Goal: Task Accomplishment & Management: Manage account settings

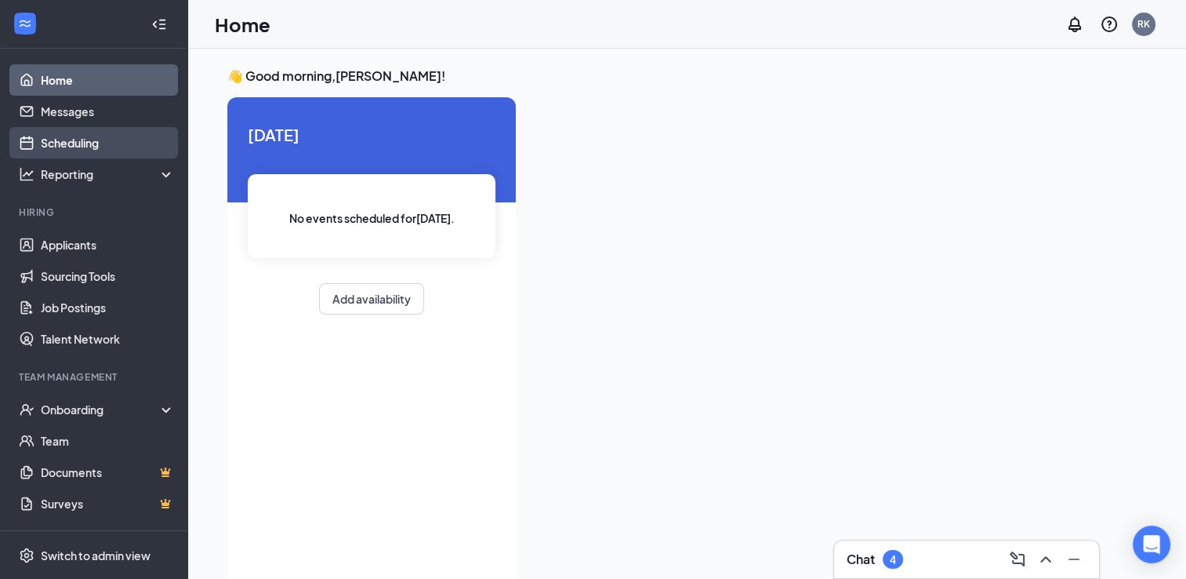
click at [78, 139] on link "Scheduling" at bounding box center [108, 142] width 134 height 31
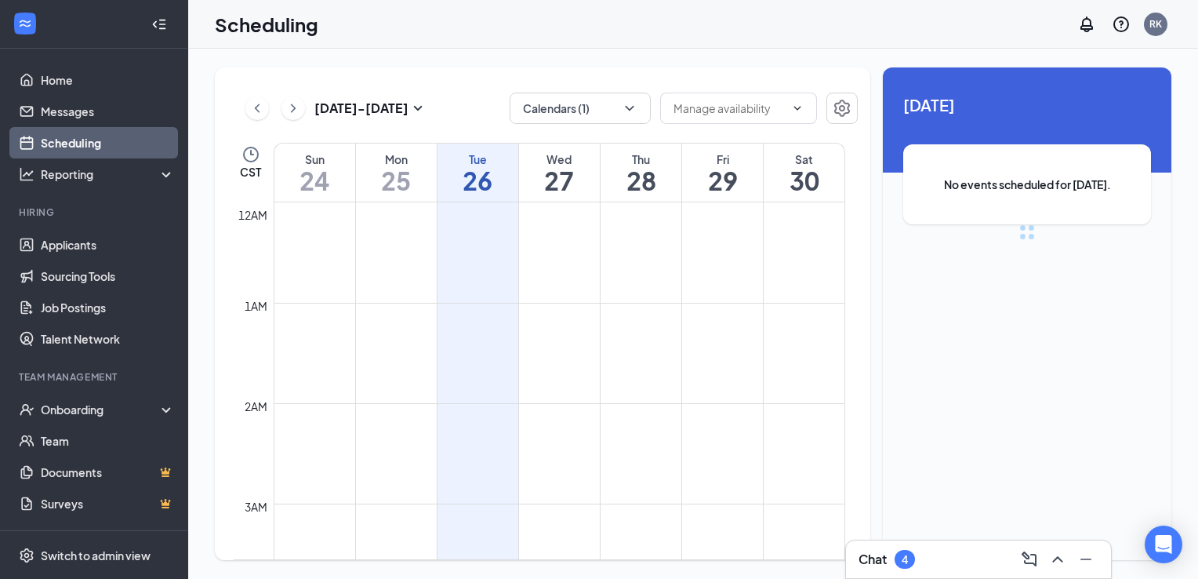
scroll to position [771, 0]
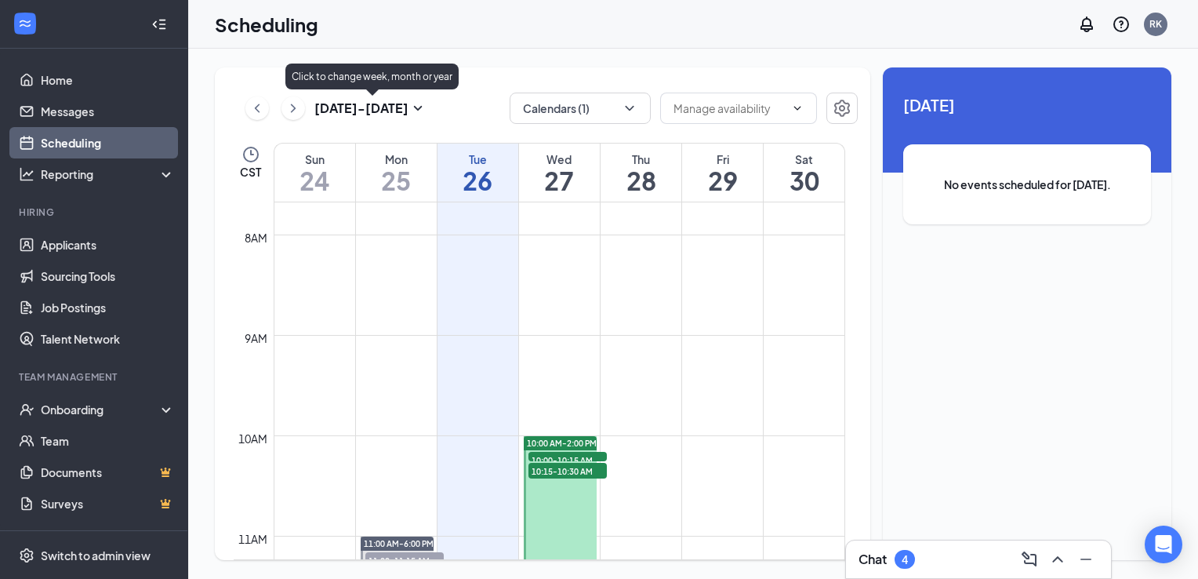
click at [417, 108] on icon "SmallChevronDown" at bounding box center [418, 108] width 9 height 5
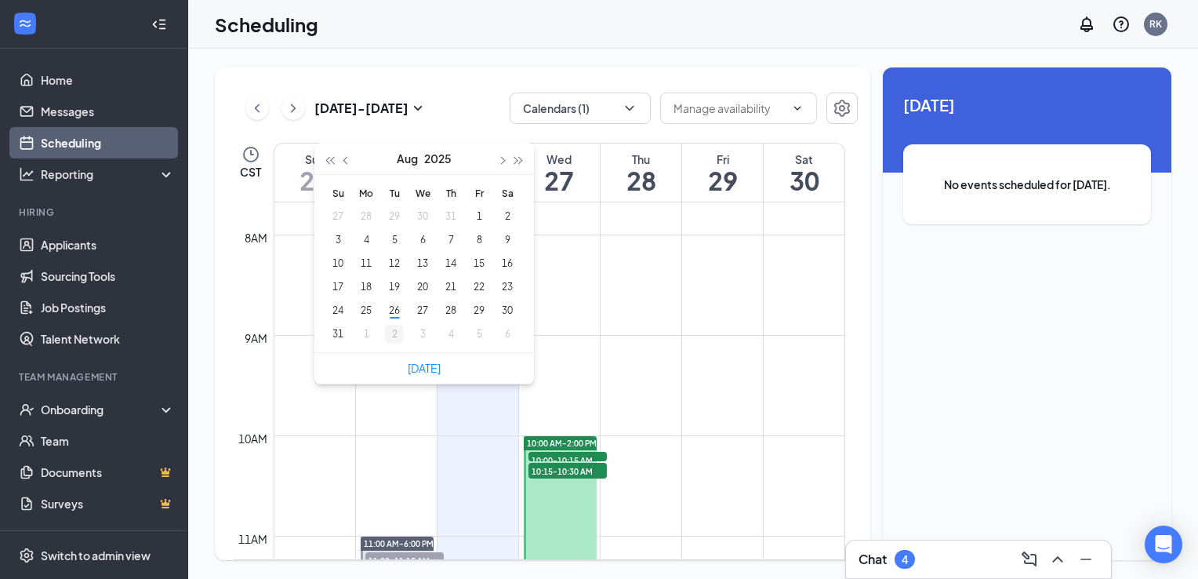
click at [393, 336] on div "2" at bounding box center [394, 334] width 19 height 19
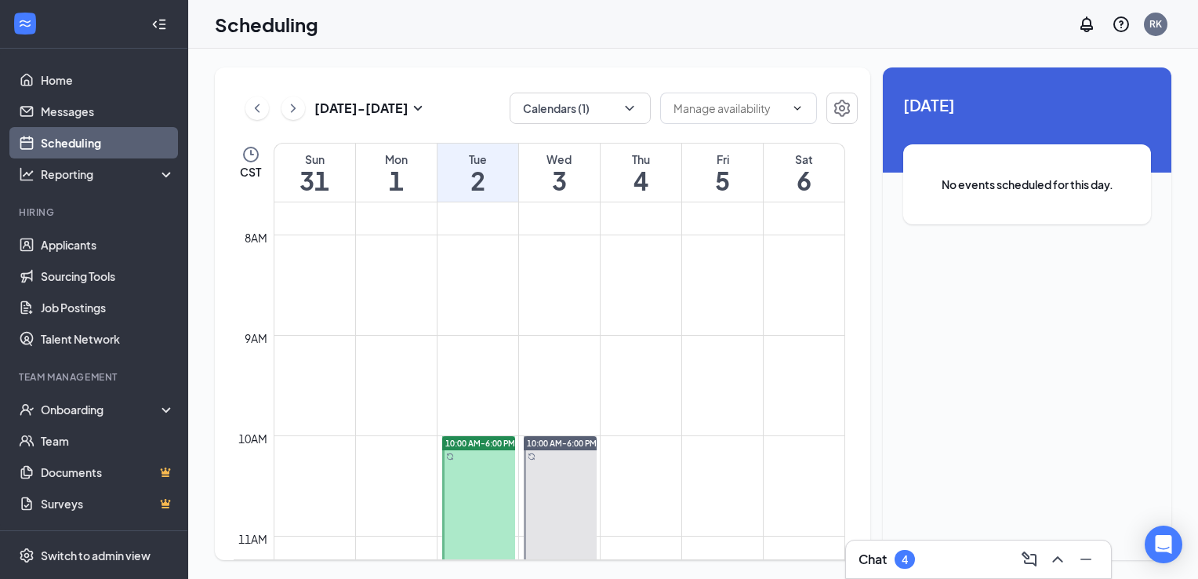
click at [489, 68] on div "[DATE] - [DATE] Calendars (1) CST Sun 31 Mon 1 Tue 2 Wed 3 Thu 4 Fri 5 Sat 6 12…" at bounding box center [543, 313] width 656 height 492
click at [415, 107] on icon "SmallChevronDown" at bounding box center [418, 108] width 19 height 19
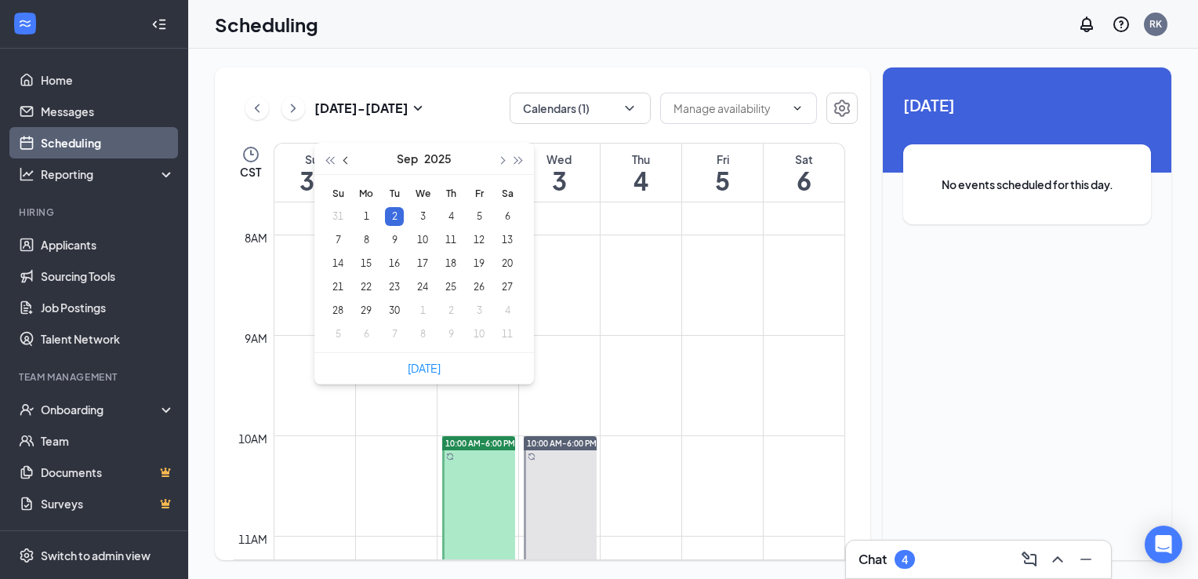
click at [348, 164] on button "button" at bounding box center [346, 158] width 17 height 31
type input "[DATE]"
click at [420, 314] on div "27" at bounding box center [422, 310] width 19 height 19
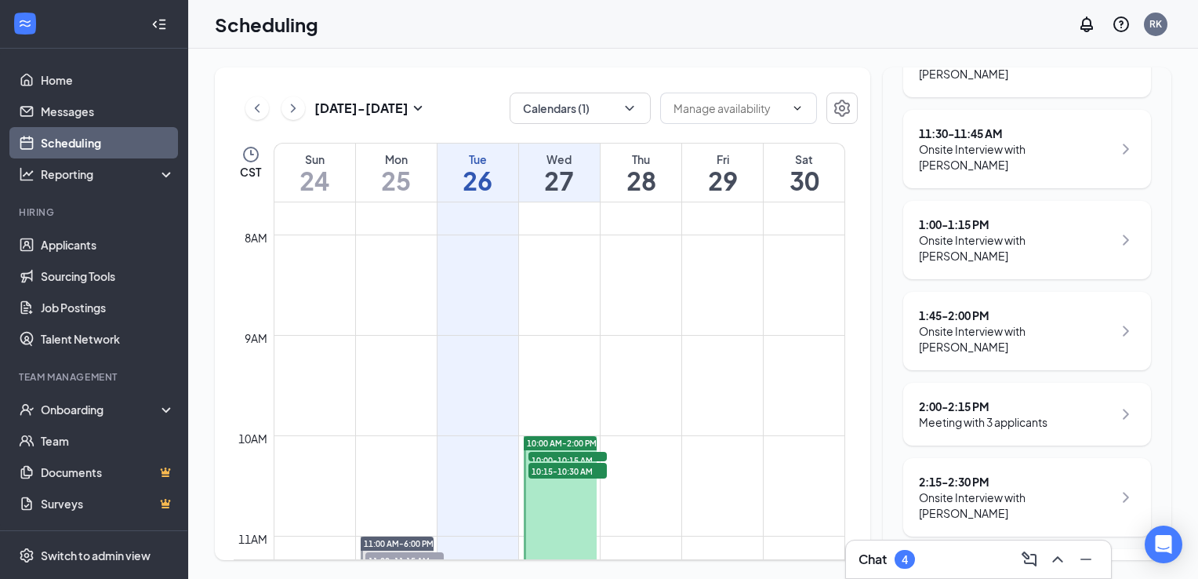
scroll to position [385, 0]
click at [1117, 402] on icon "ChevronRight" at bounding box center [1126, 411] width 19 height 19
click at [1132, 456] on div "2:15 - 2:30 PM Onsite Interview with [PERSON_NAME]" at bounding box center [1027, 495] width 248 height 78
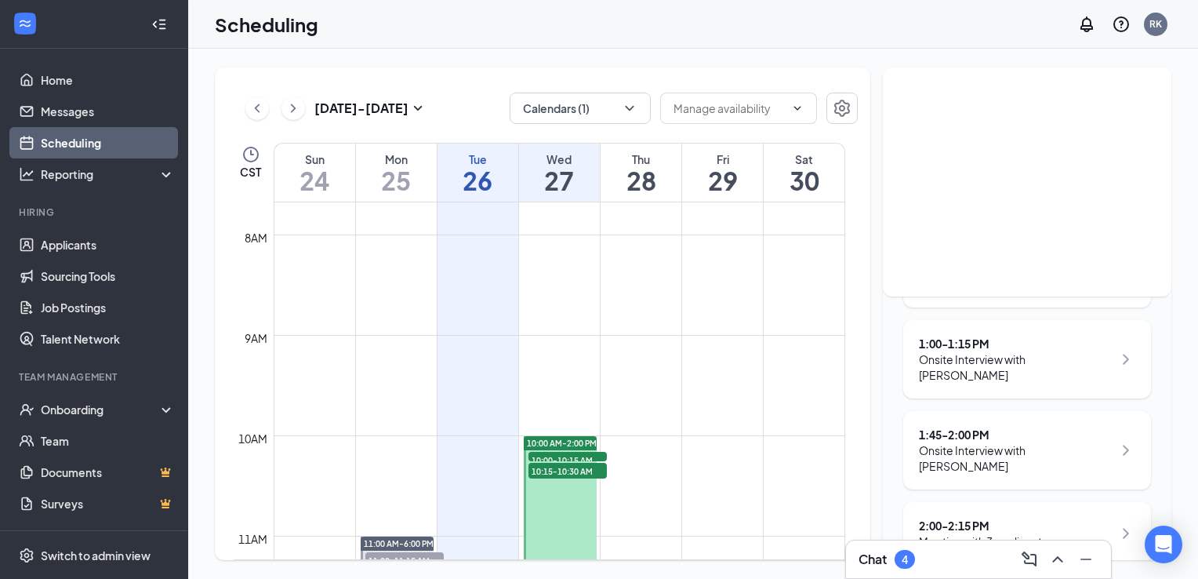
click at [1070, 518] on div "2:00 - 2:15 PM Meeting with 3 applicants" at bounding box center [1027, 533] width 216 height 31
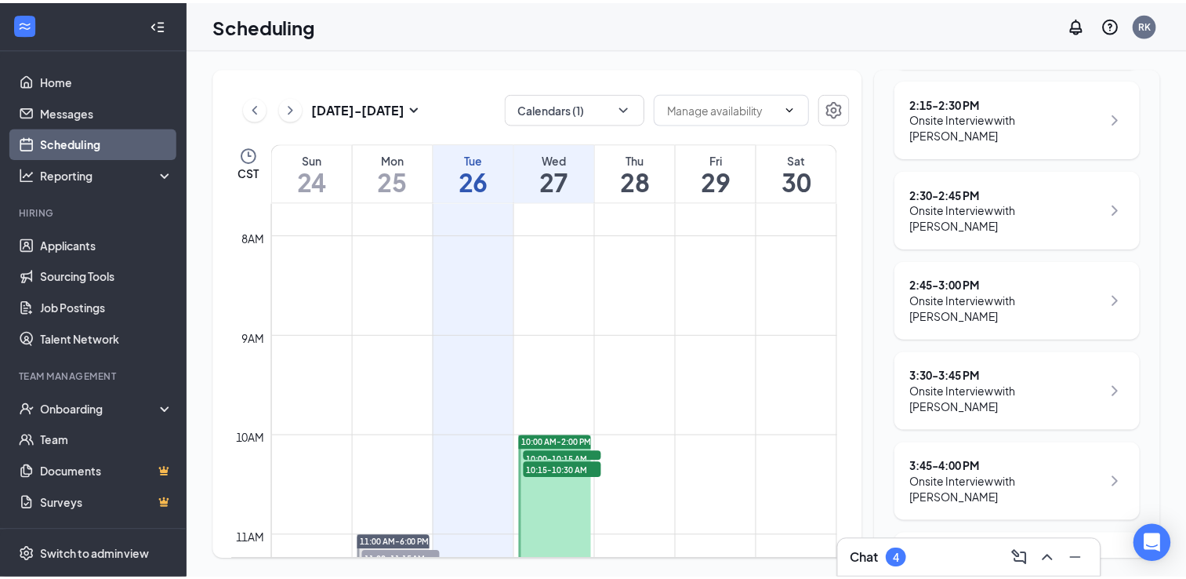
scroll to position [804, 0]
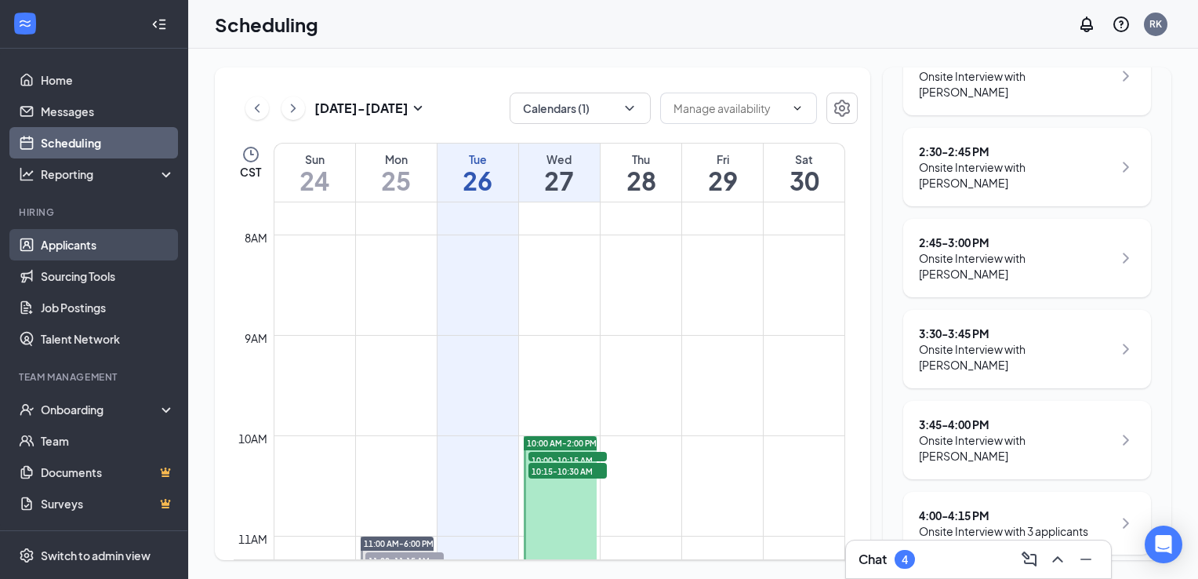
click at [89, 245] on link "Applicants" at bounding box center [108, 244] width 134 height 31
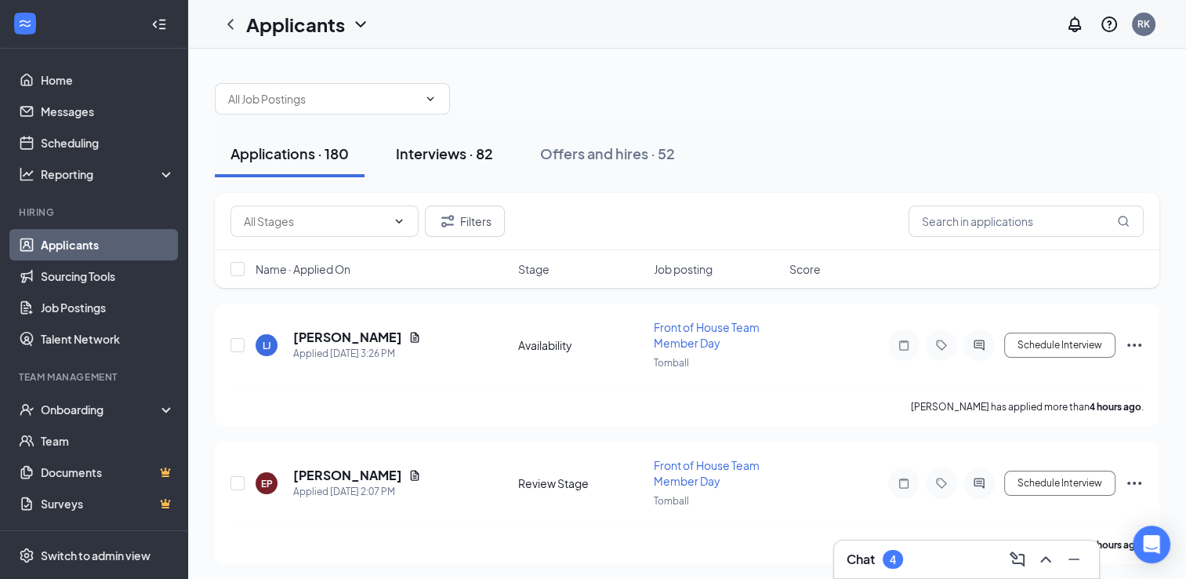
click at [442, 162] on div "Interviews · 82" at bounding box center [444, 153] width 97 height 20
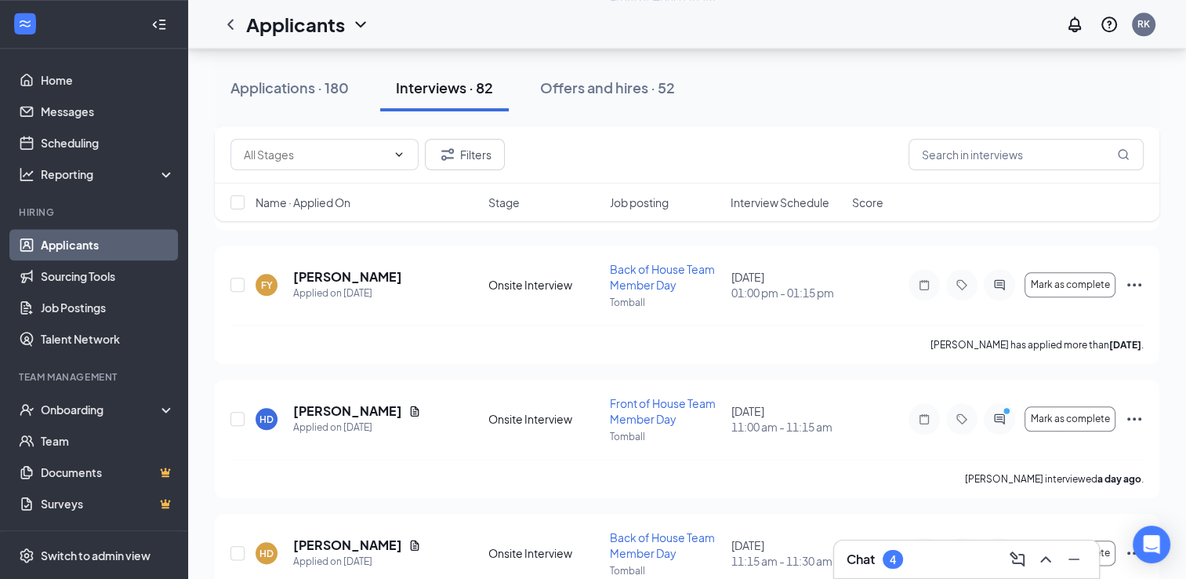
scroll to position [1678, 0]
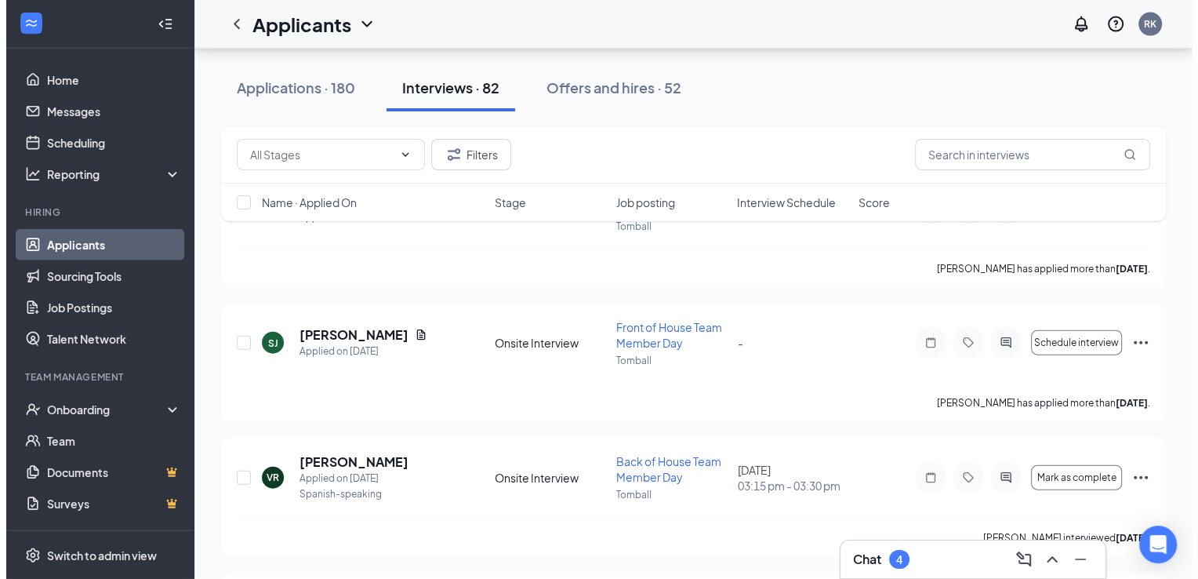
scroll to position [3560, 0]
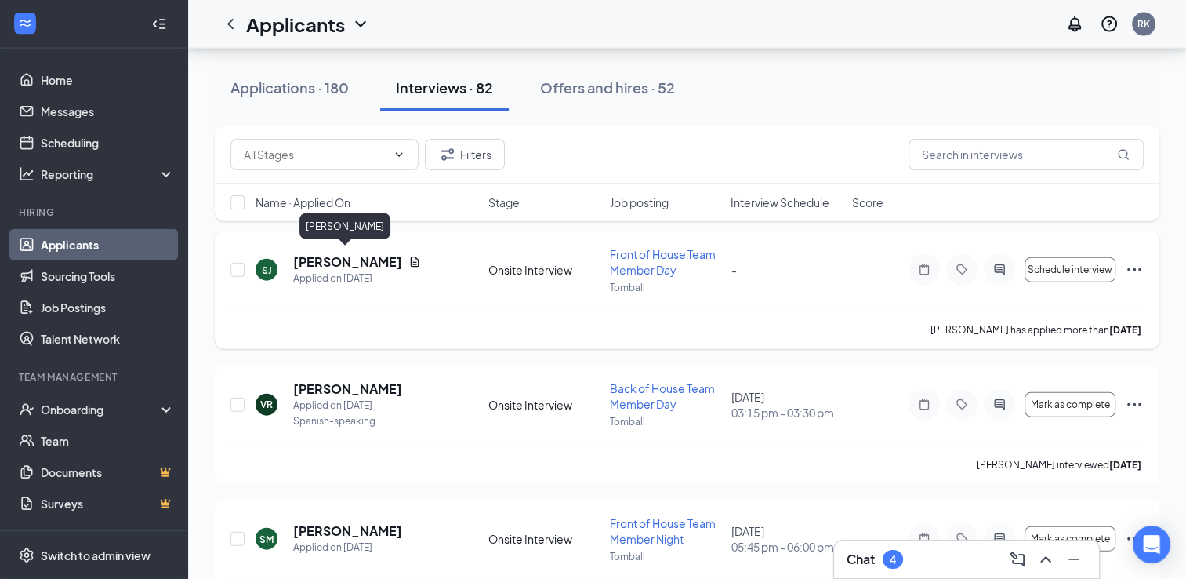
click at [317, 258] on h5 "[PERSON_NAME]" at bounding box center [347, 261] width 109 height 17
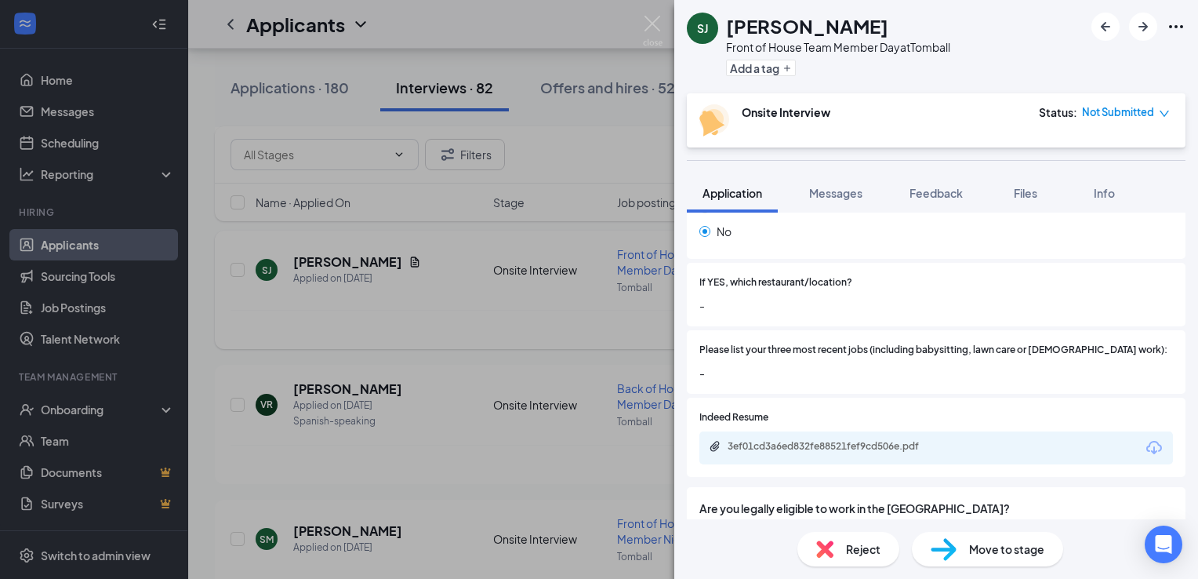
scroll to position [733, 0]
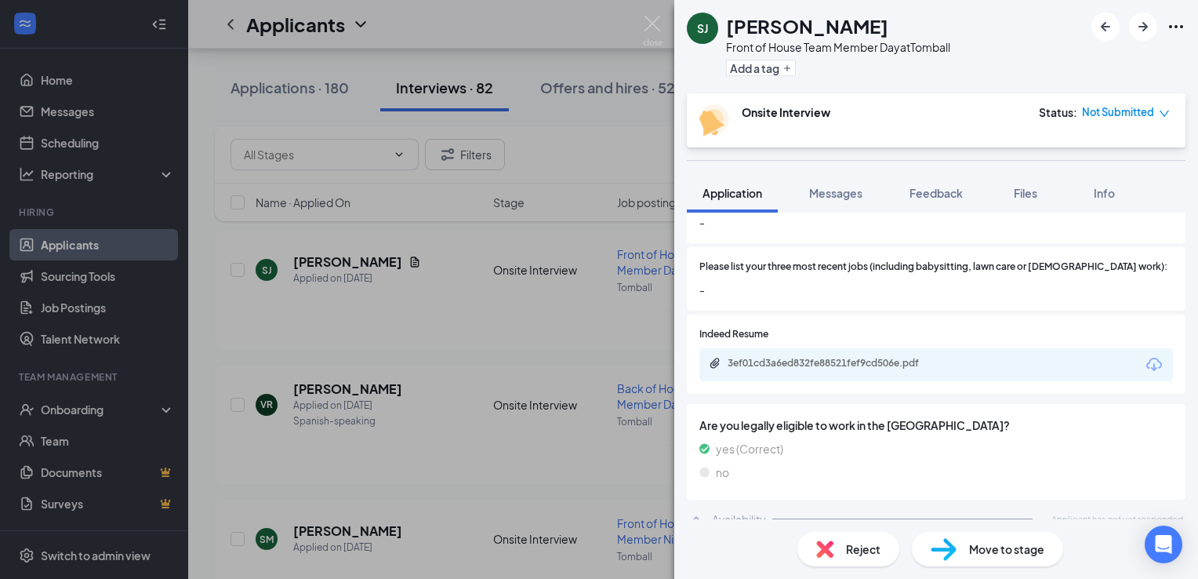
click at [878, 357] on div "3ef01cd3a6ed832fe88521fef9cd506e.pdf" at bounding box center [836, 364] width 254 height 15
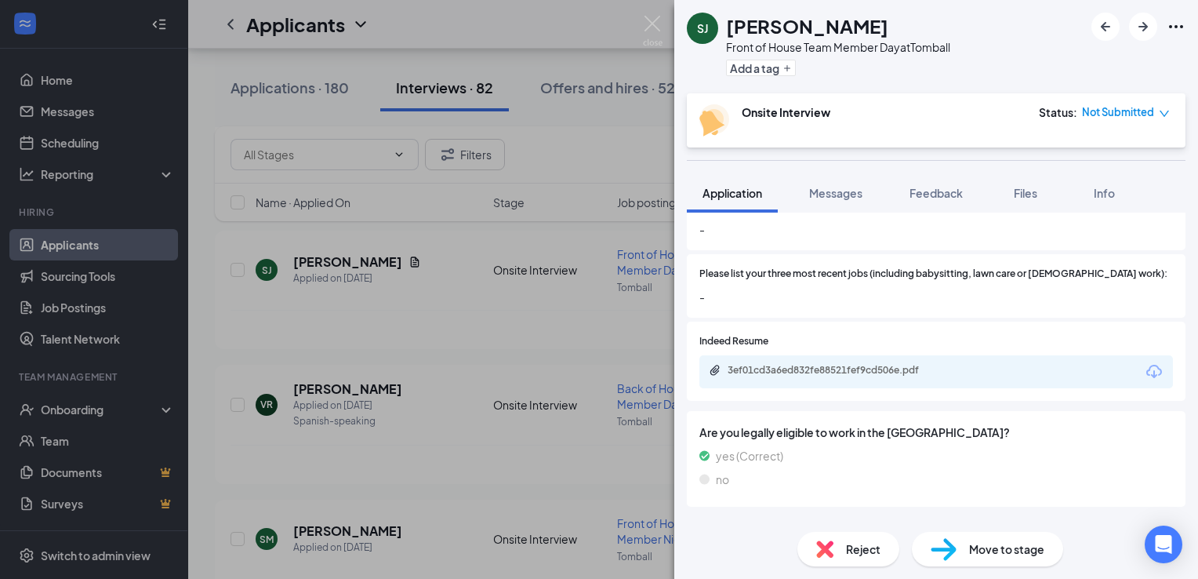
click at [954, 551] on img at bounding box center [944, 549] width 26 height 23
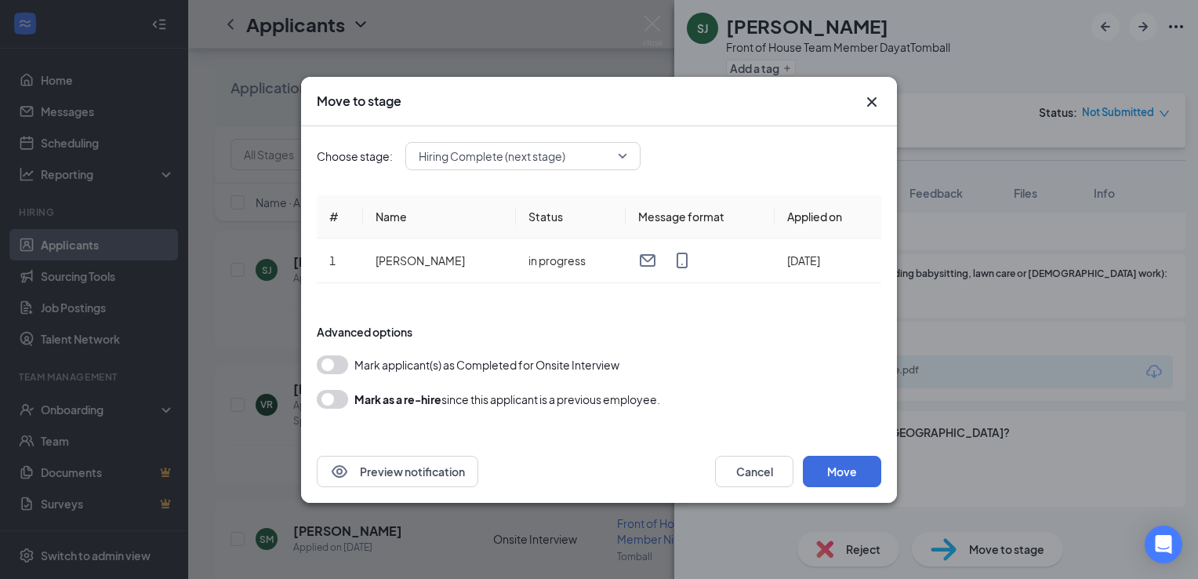
click at [619, 157] on span "Hiring Complete (next stage)" at bounding box center [523, 156] width 209 height 24
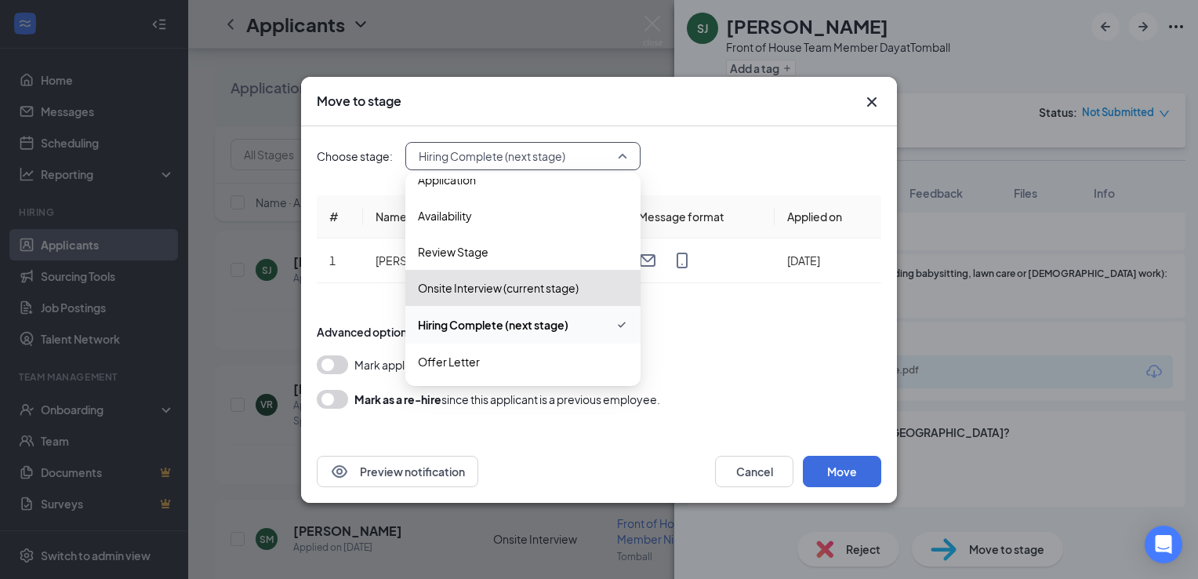
scroll to position [0, 0]
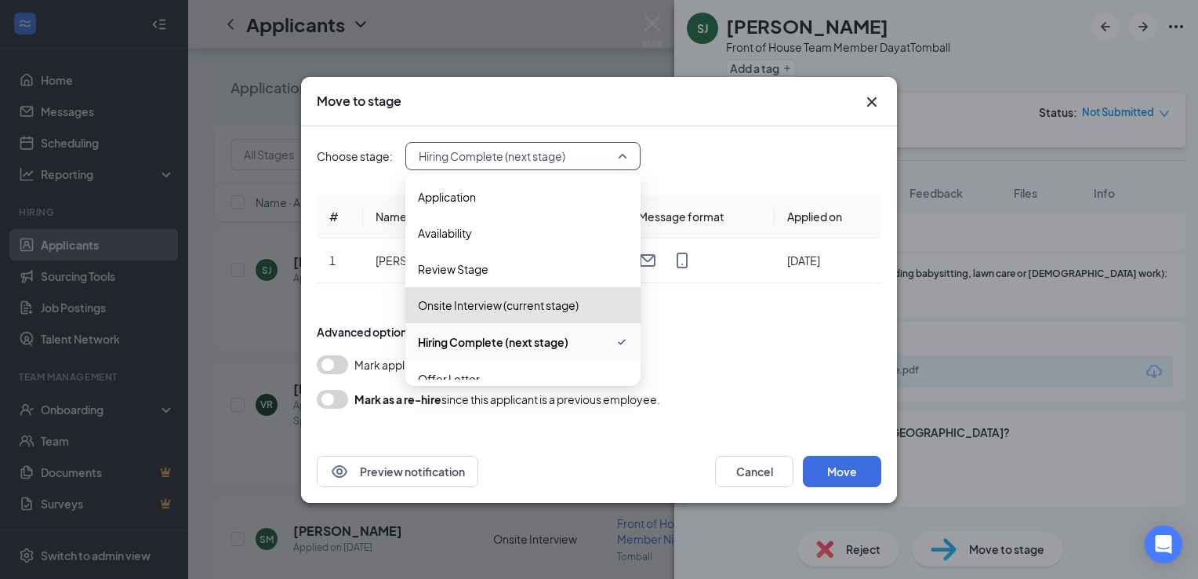
click at [872, 102] on icon "Cross" at bounding box center [871, 100] width 9 height 9
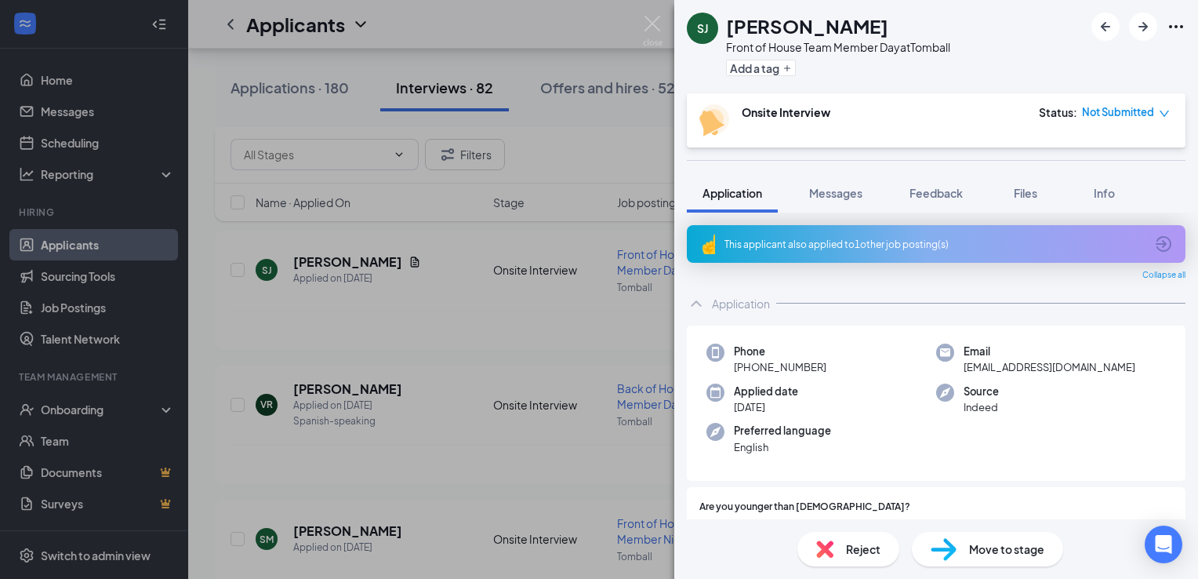
click at [645, 31] on img at bounding box center [653, 31] width 20 height 31
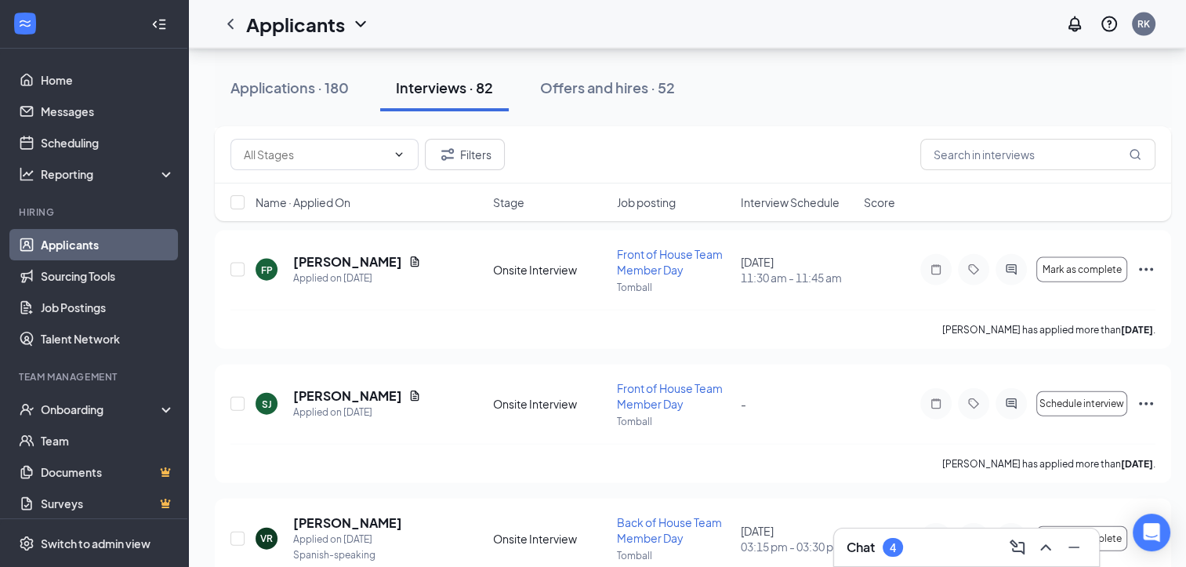
scroll to position [3424, 0]
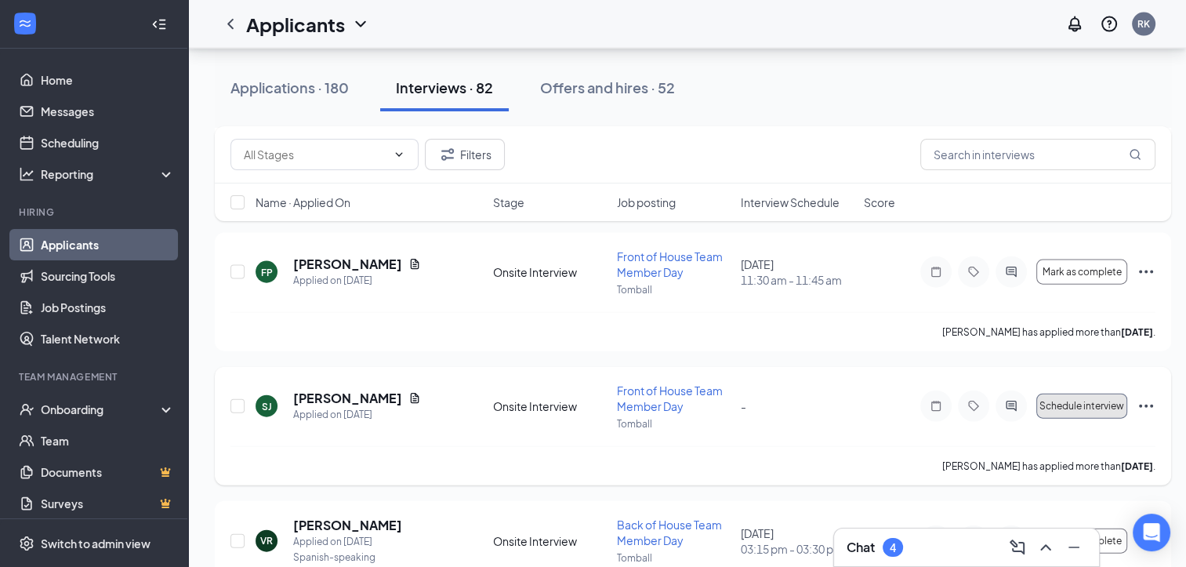
click at [1098, 404] on span "Schedule interview" at bounding box center [1082, 406] width 85 height 11
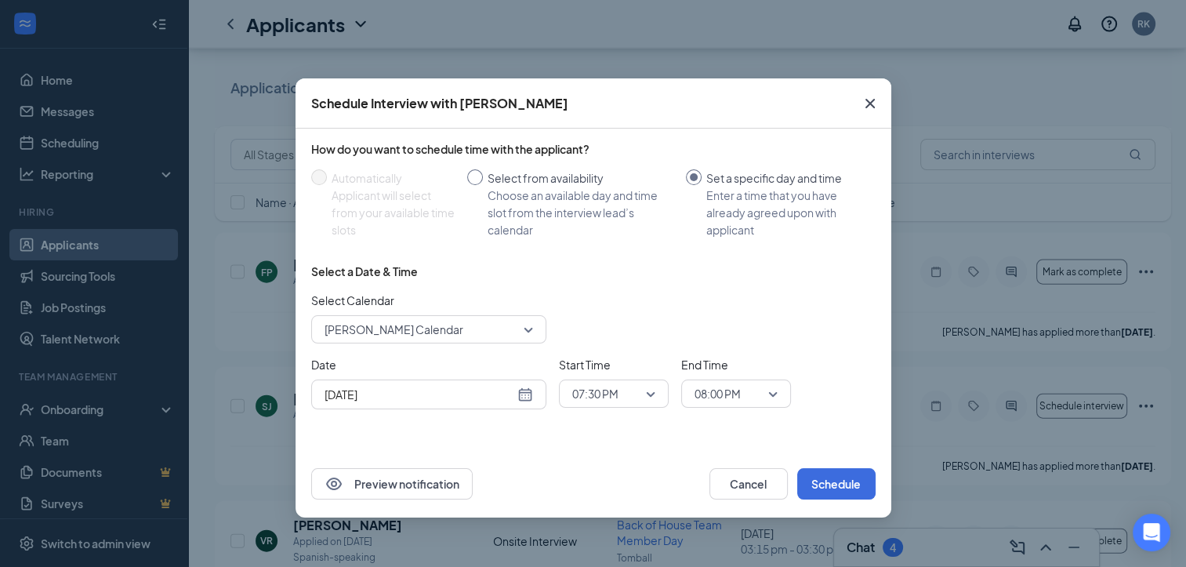
click at [475, 179] on input "Select from availability Choose an available day and time slot from the intervi…" at bounding box center [475, 177] width 16 height 16
radio input "true"
radio input "false"
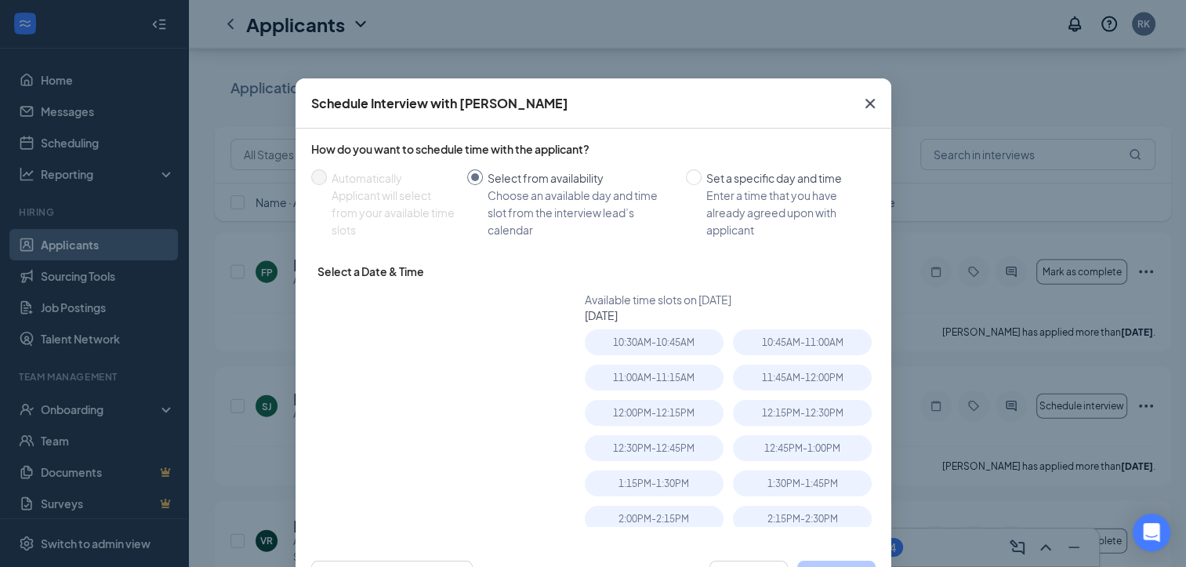
type input "[DATE]"
click at [687, 179] on input "Set a specific day and time Enter a time that you have already agreed upon with…" at bounding box center [694, 177] width 16 height 16
radio input "true"
radio input "false"
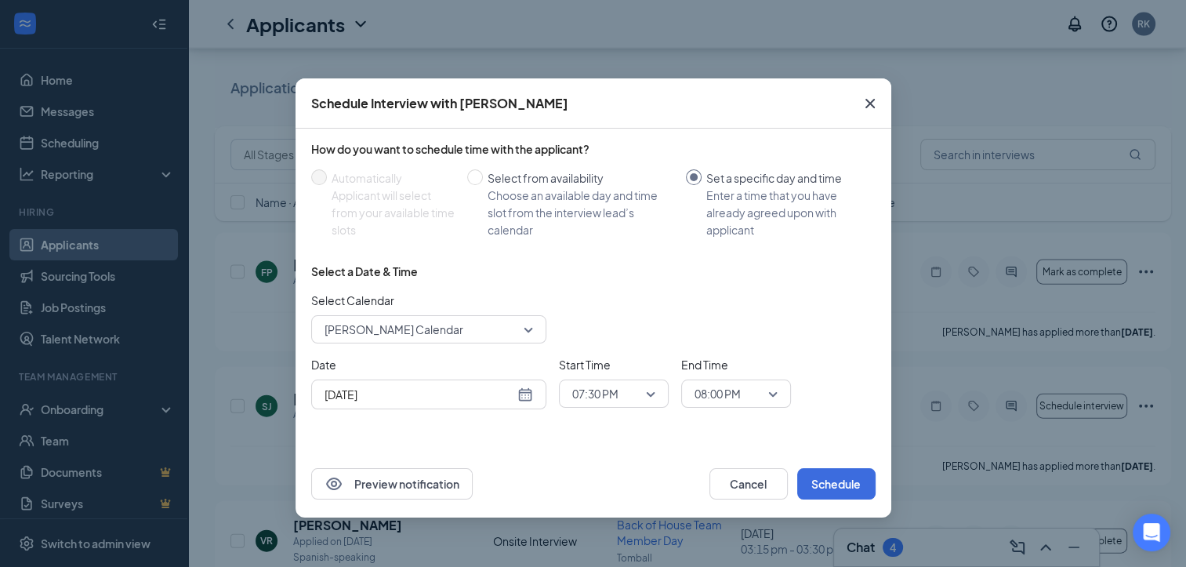
click at [879, 111] on span "Close" at bounding box center [870, 103] width 42 height 42
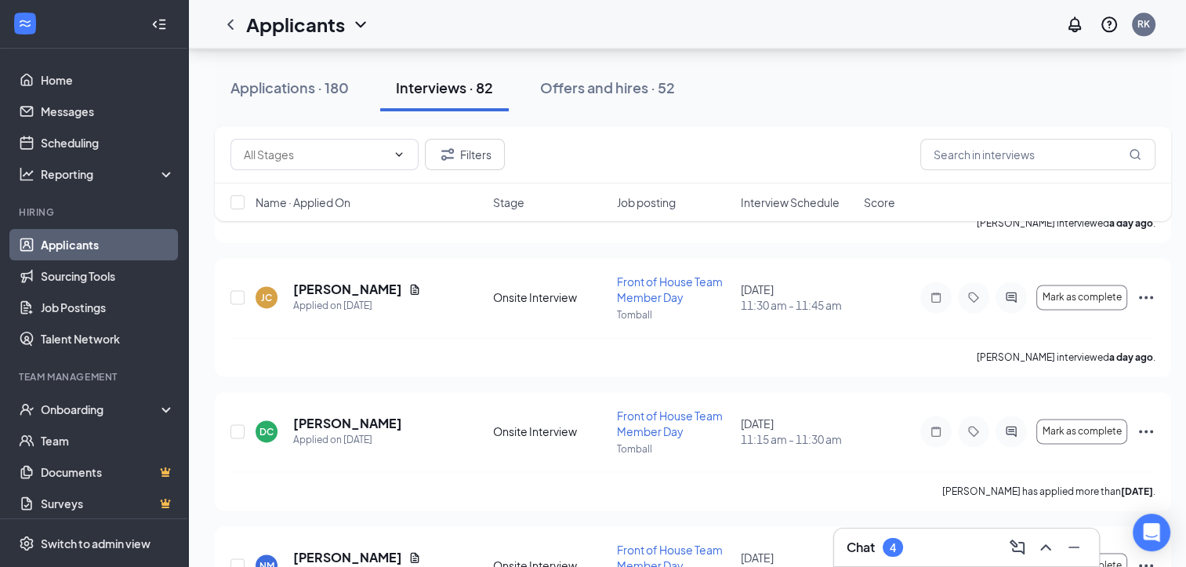
click at [128, 251] on link "Applicants" at bounding box center [108, 244] width 134 height 31
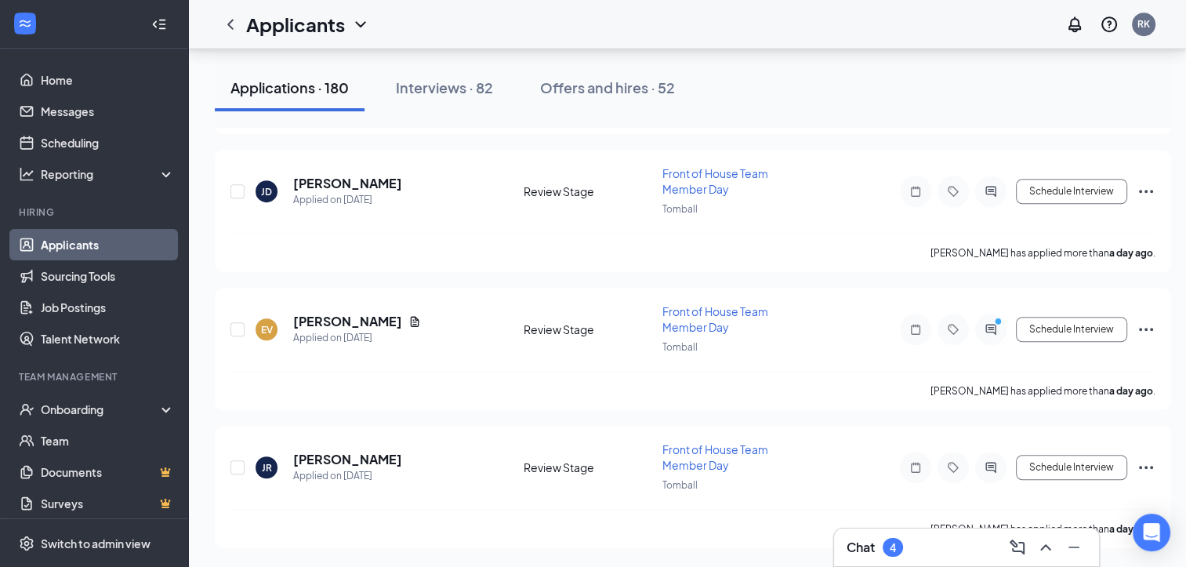
scroll to position [1102, 0]
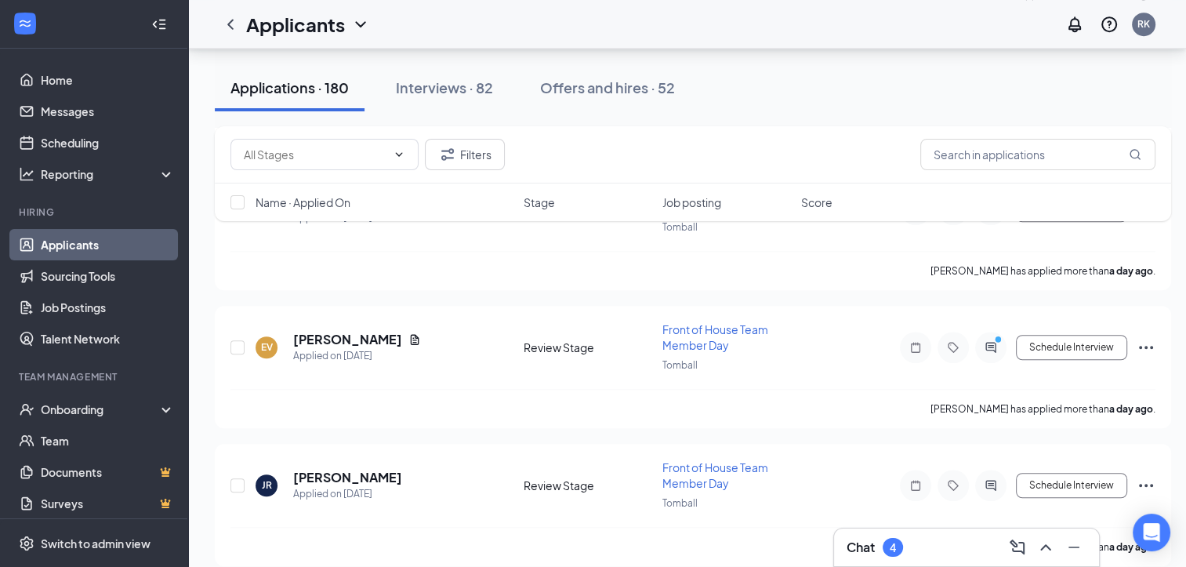
click at [295, 88] on div "Applications · 180" at bounding box center [290, 88] width 118 height 20
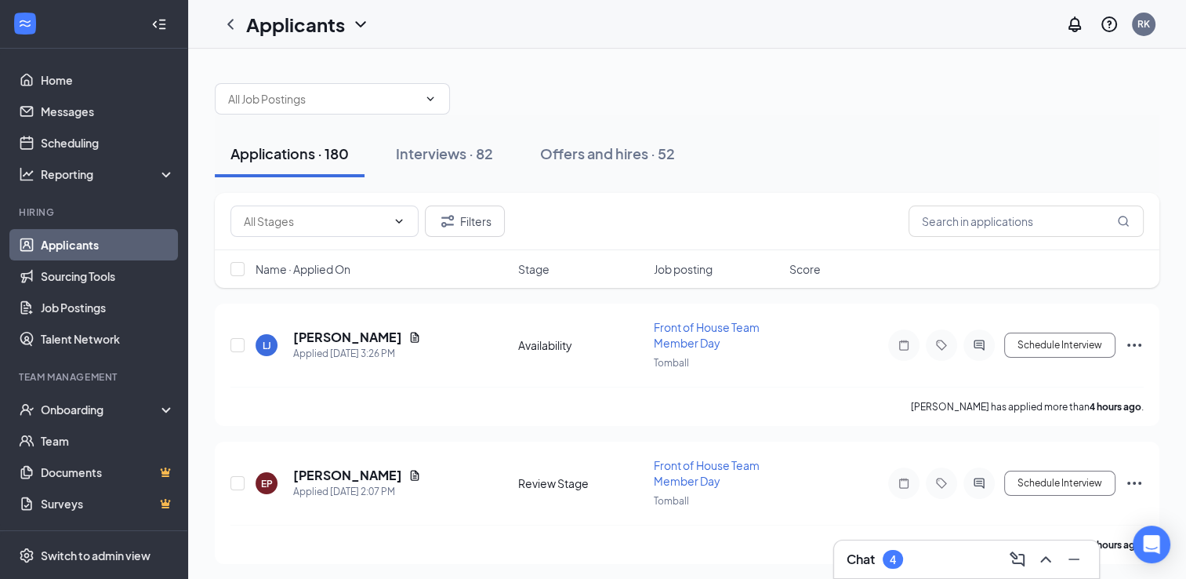
click at [295, 149] on div "Applications · 180" at bounding box center [290, 153] width 118 height 20
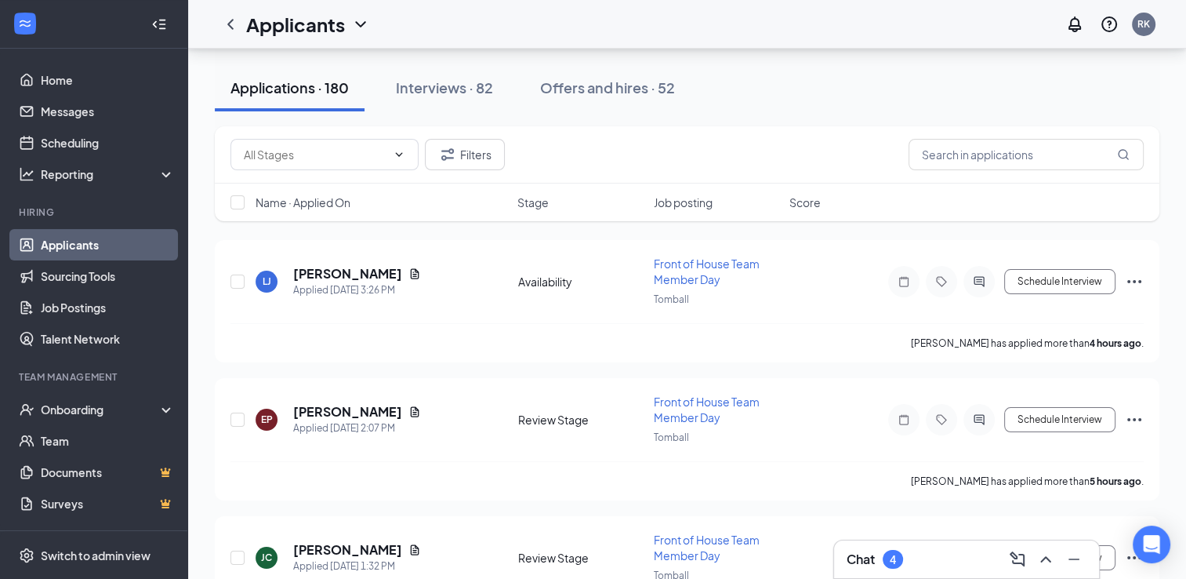
scroll to position [68, 0]
